Goal: Task Accomplishment & Management: Use online tool/utility

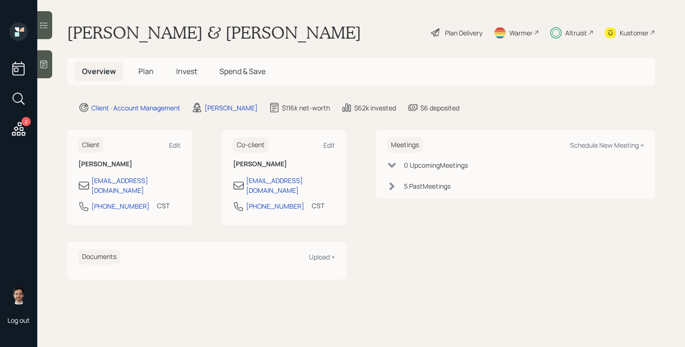
click at [144, 76] on span "Plan" at bounding box center [145, 71] width 15 height 10
